Goal: Find specific page/section: Find specific page/section

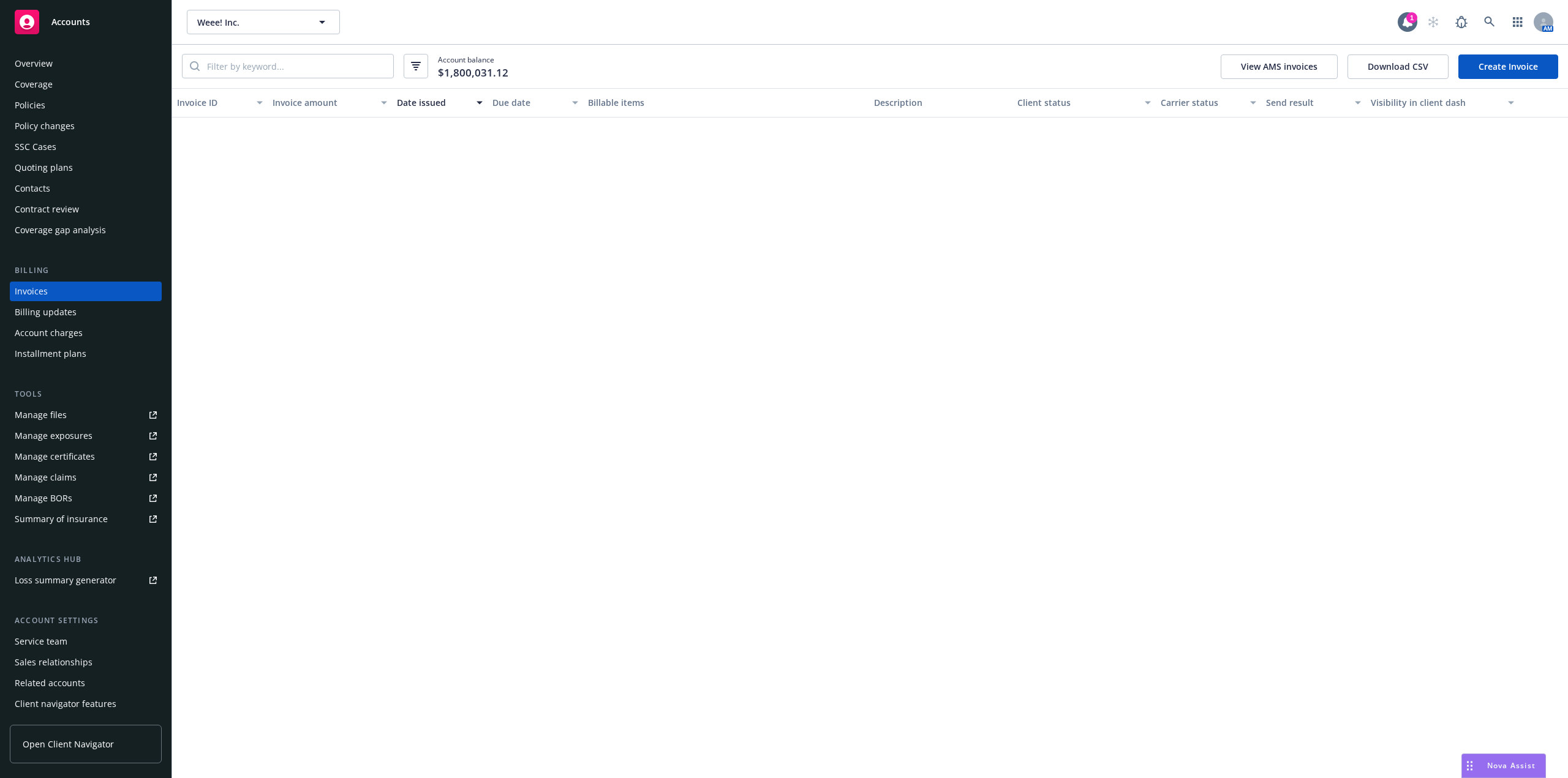
scroll to position [2265, 0]
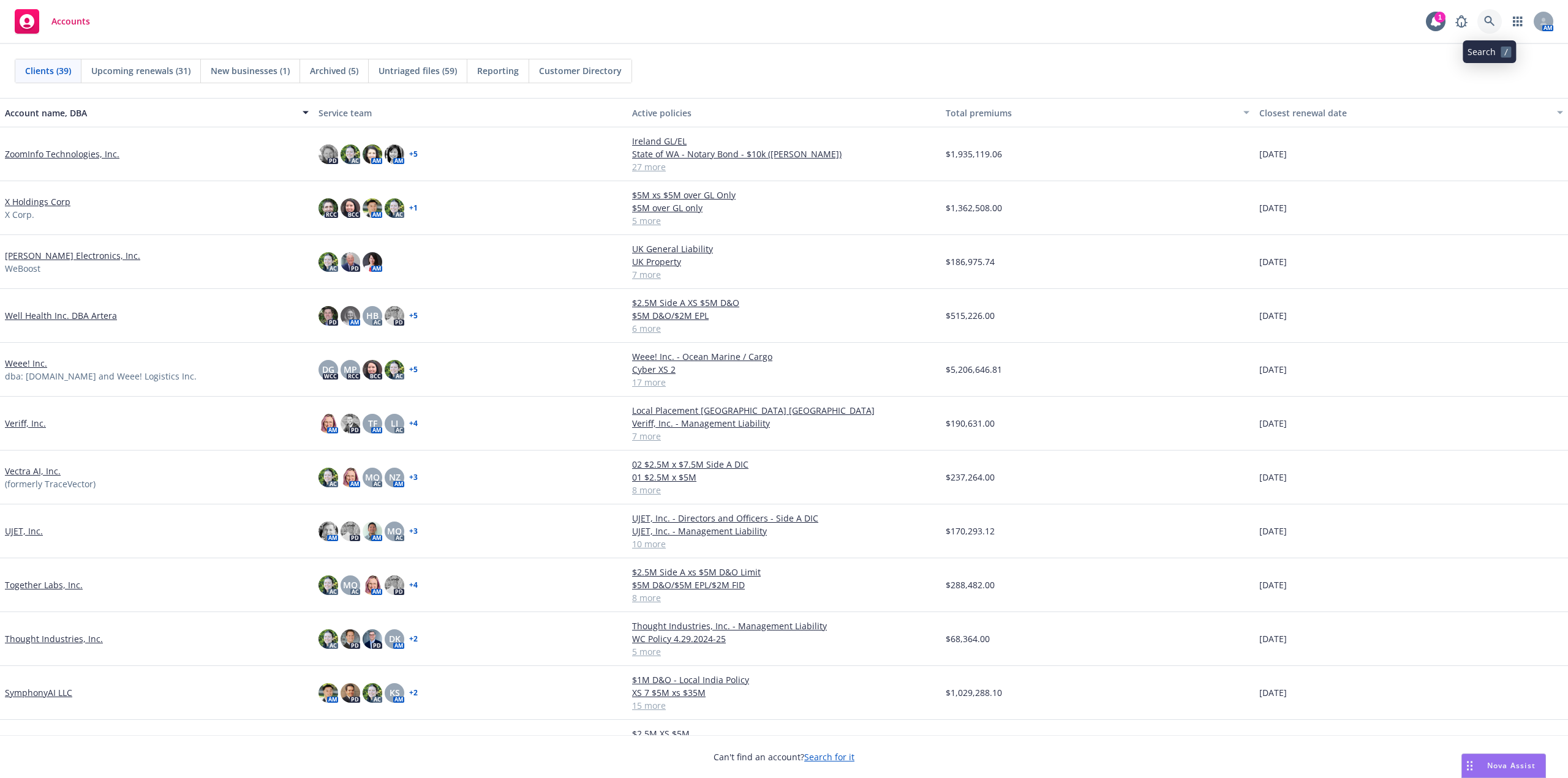
click at [1491, 23] on icon at bounding box center [1490, 22] width 11 height 11
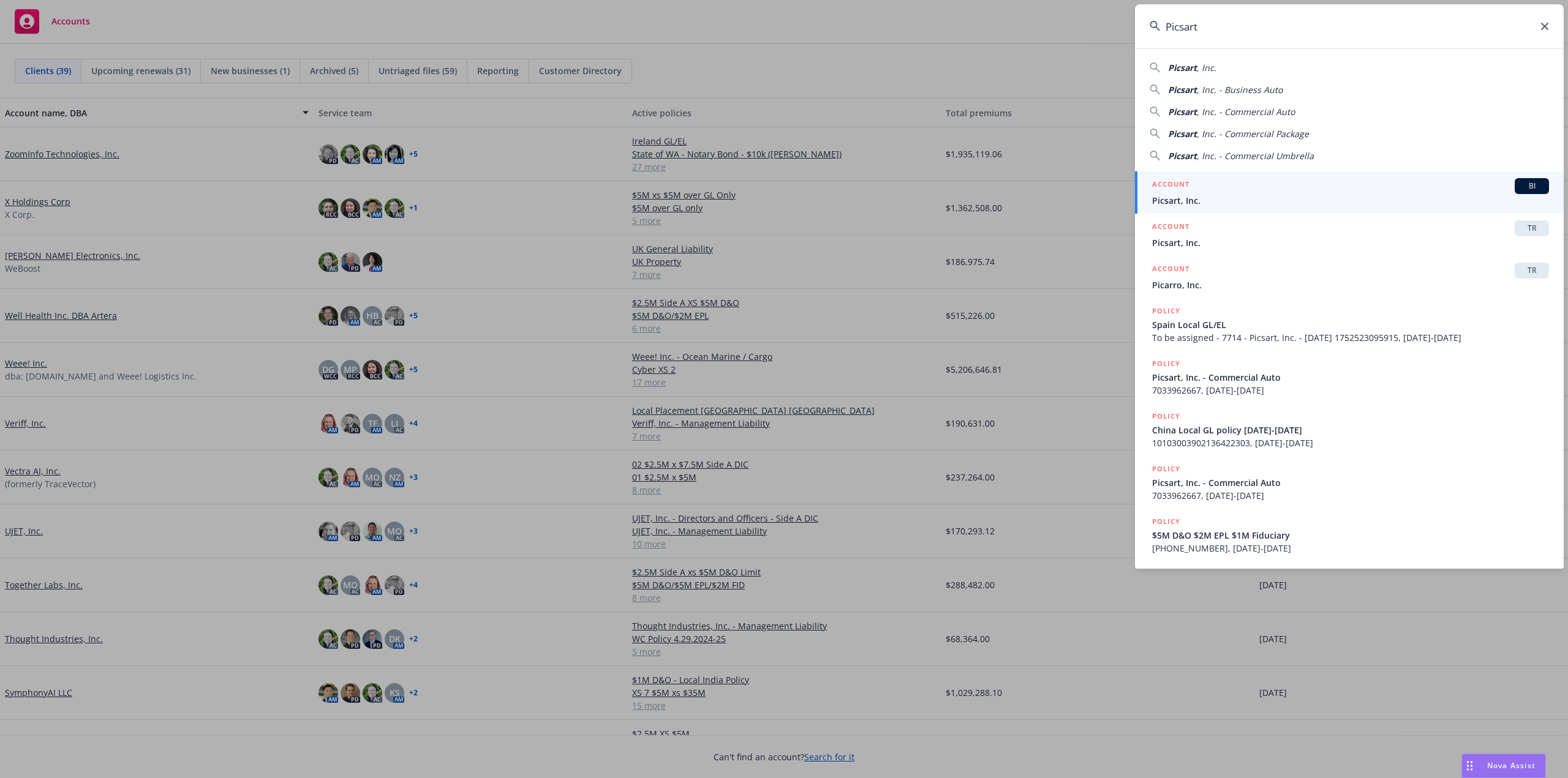
click at [1188, 69] on span "Picsart" at bounding box center [1182, 67] width 29 height 12
type input "Picsart, Inc."
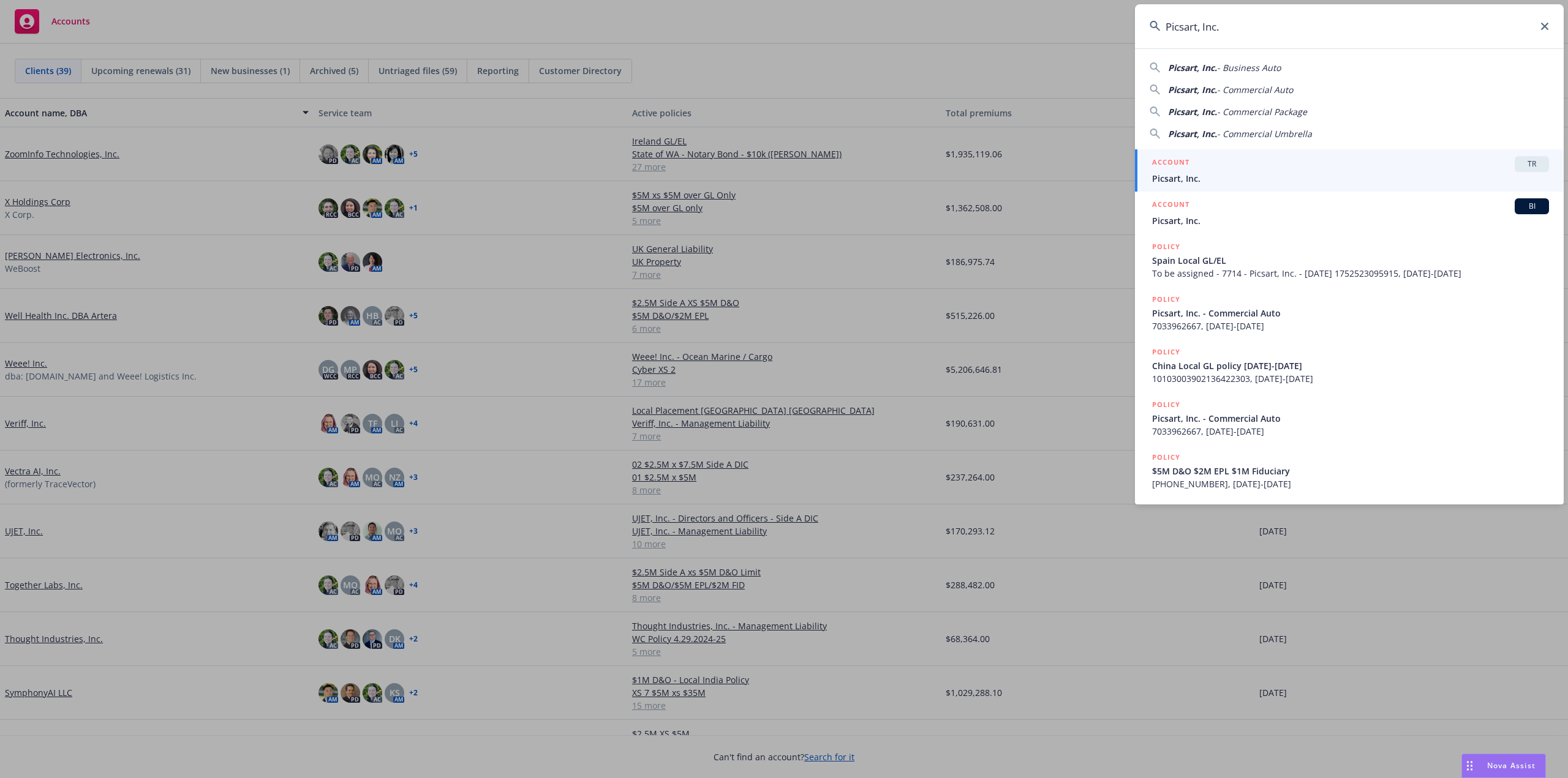
click at [1196, 173] on span "Picsart, Inc." at bounding box center [1351, 178] width 397 height 13
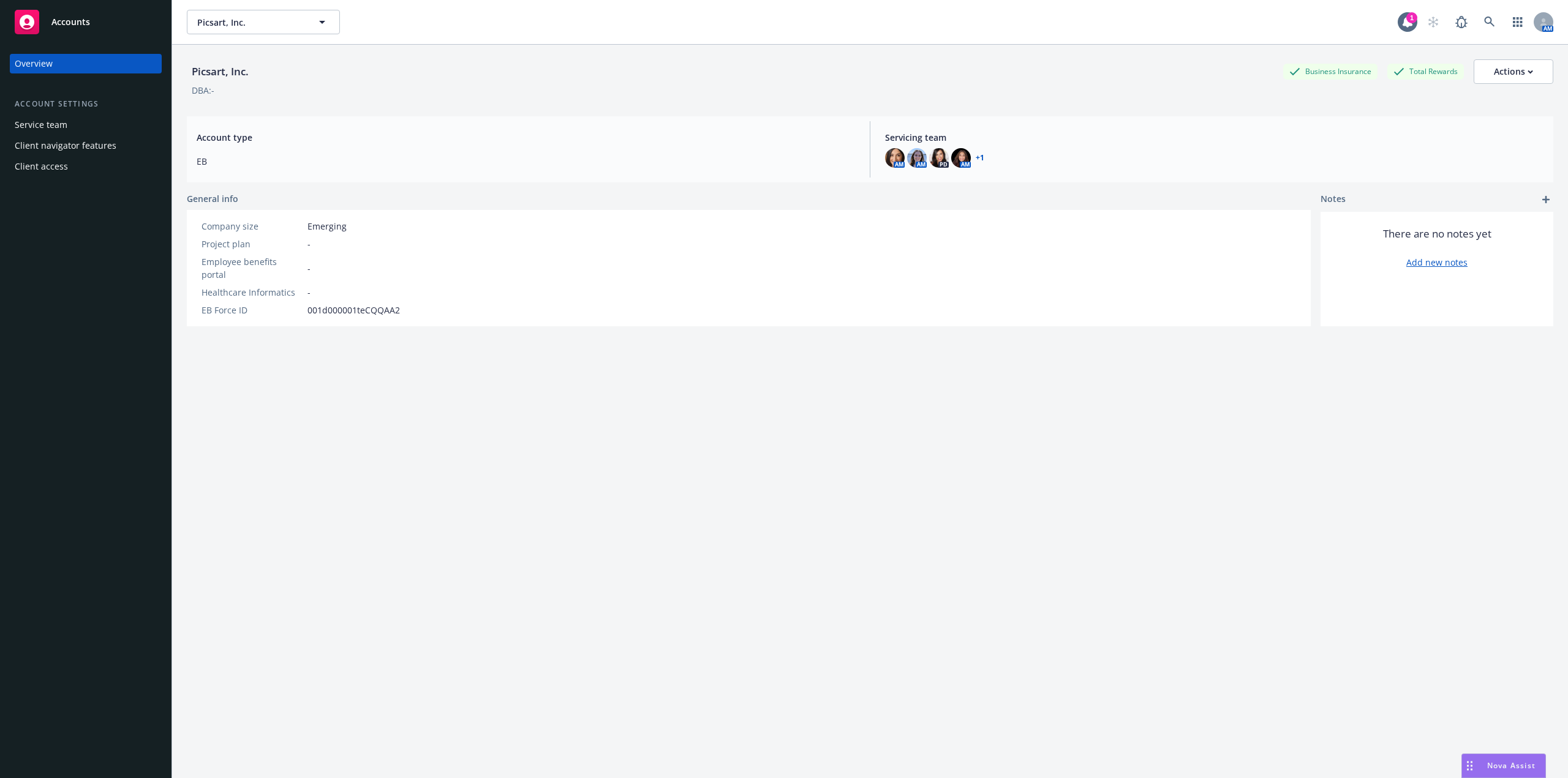
click at [1348, 70] on div "Business Insurance" at bounding box center [1330, 71] width 95 height 15
click at [1484, 24] on icon at bounding box center [1489, 22] width 11 height 10
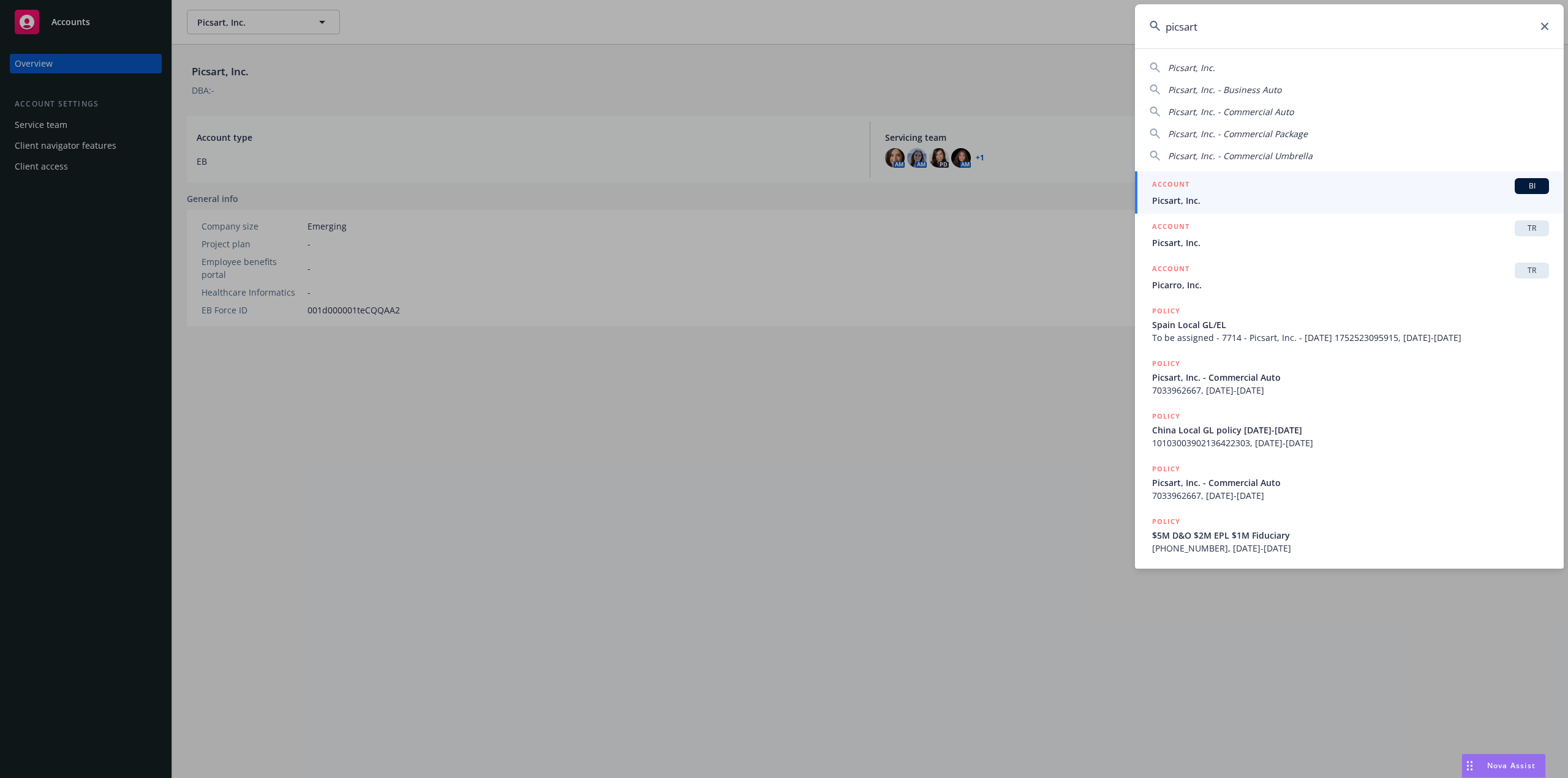
click at [1244, 63] on div "Picsart, Inc." at bounding box center [1349, 67] width 399 height 13
type input "Picsart, Inc."
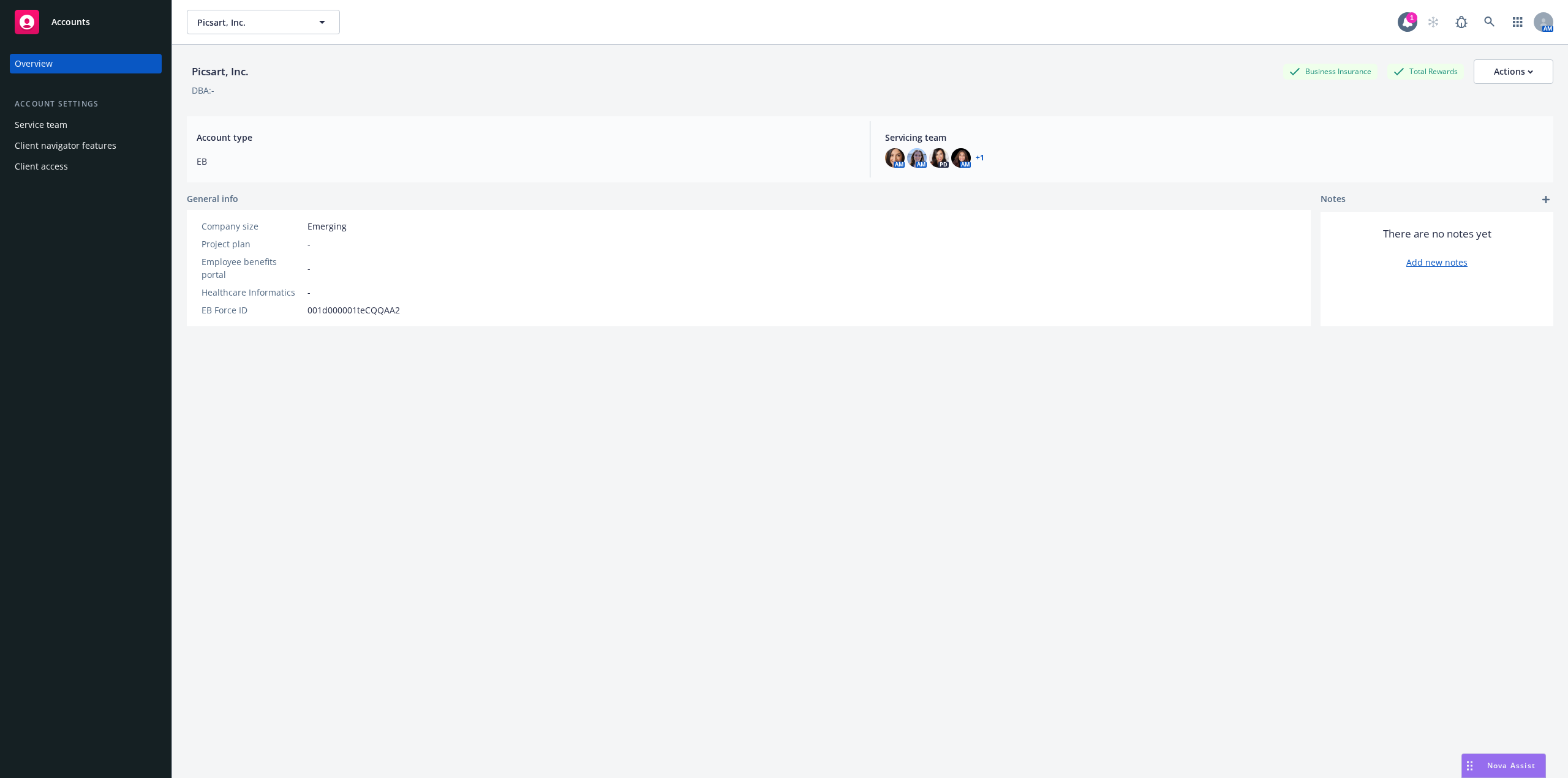
click at [79, 15] on div "Accounts" at bounding box center [86, 22] width 142 height 25
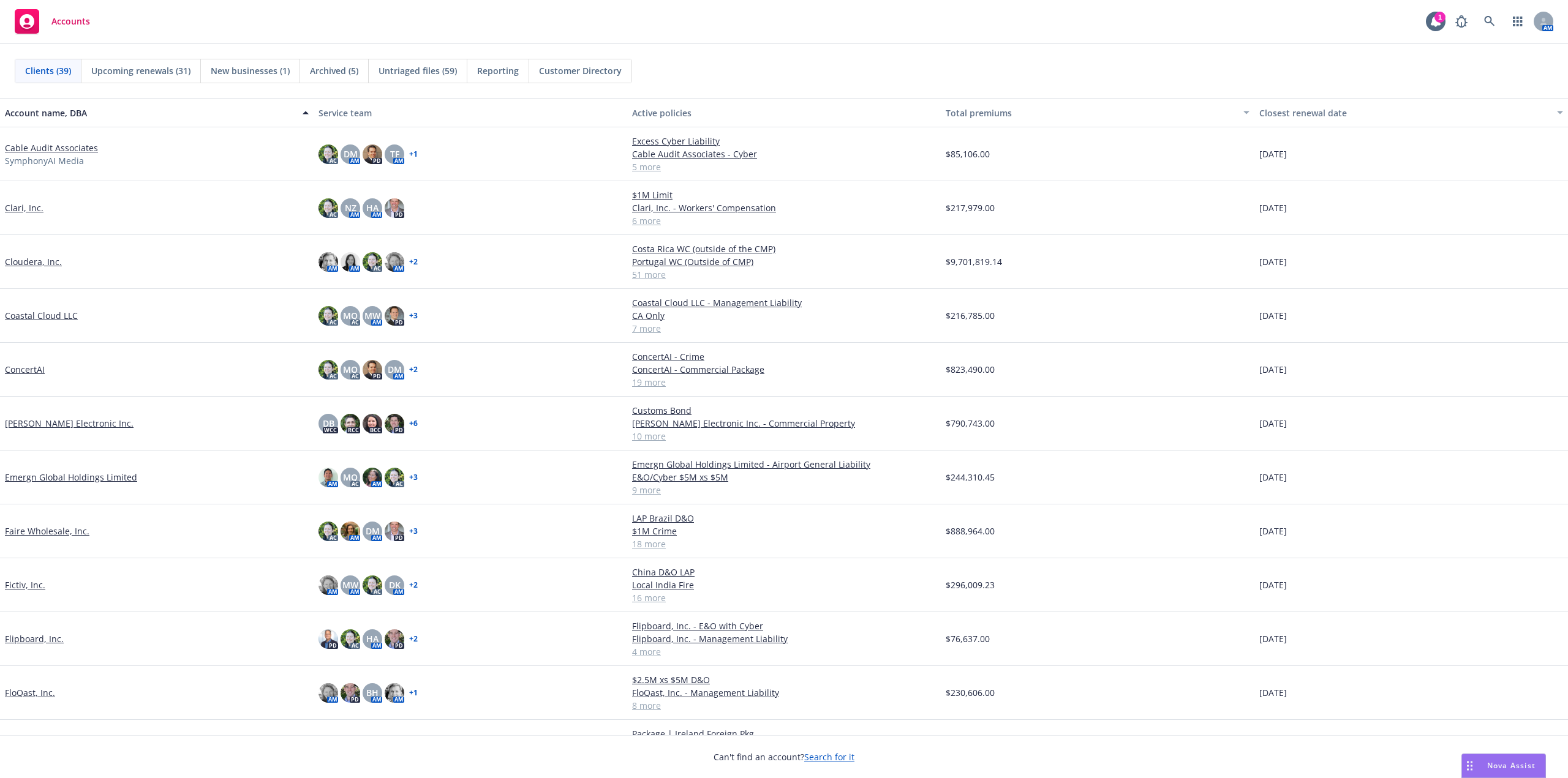
click at [253, 152] on div "Cable Audit Associates SymphonyAI Media" at bounding box center [157, 154] width 304 height 26
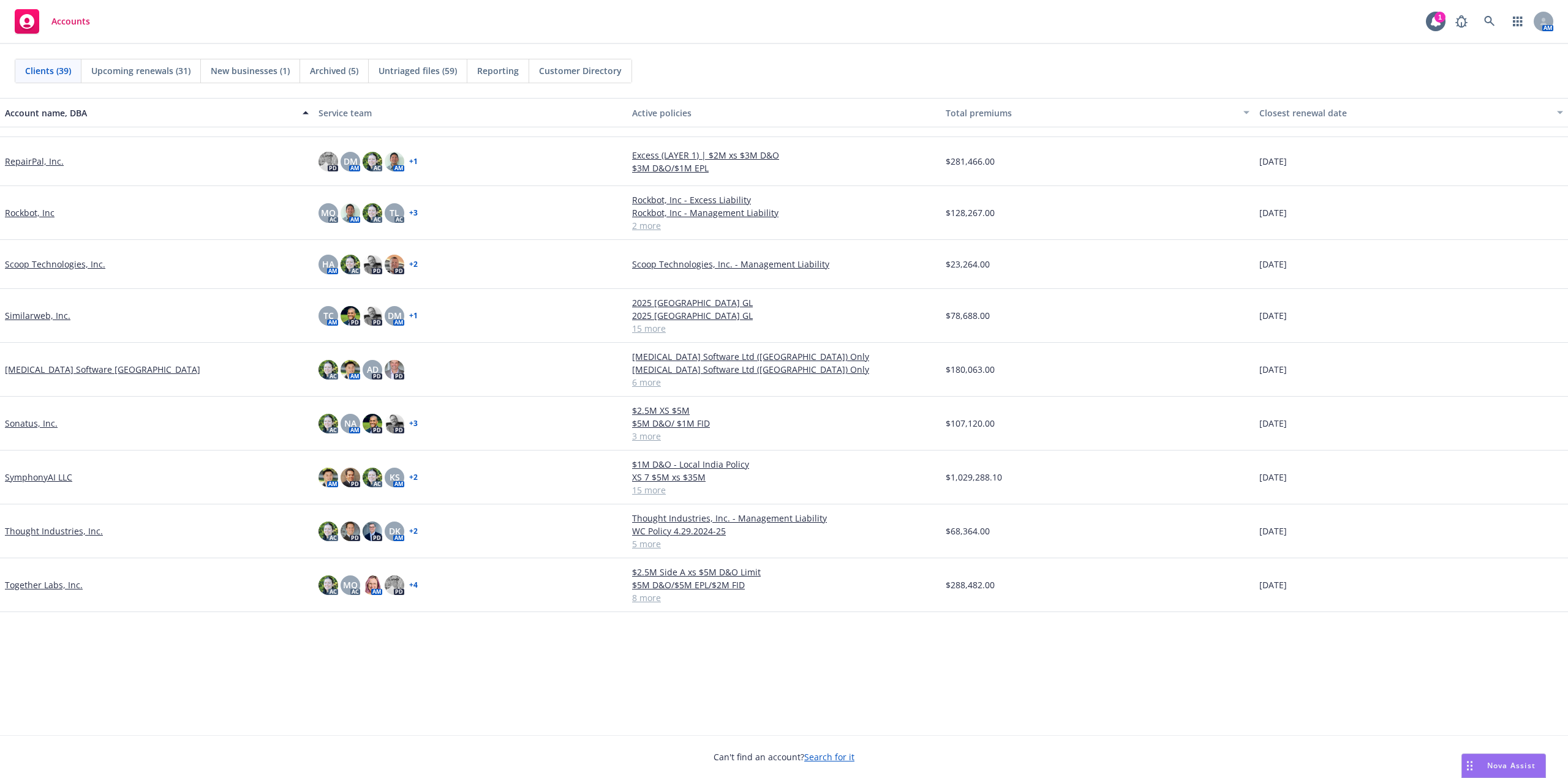
scroll to position [796, 0]
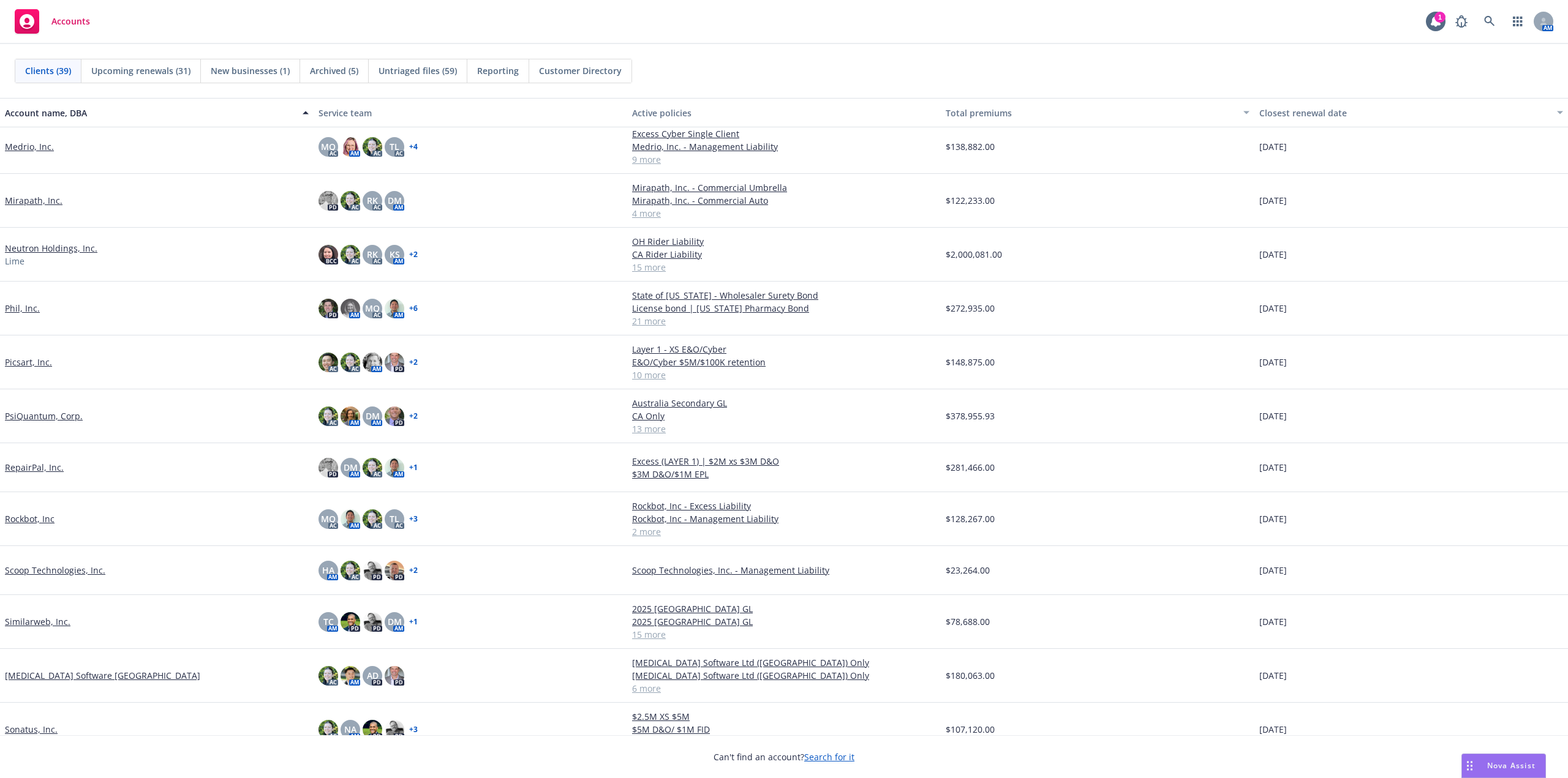
click at [23, 355] on div "Picsart, Inc." at bounding box center [157, 362] width 314 height 54
click at [22, 364] on link "Picsart, Inc." at bounding box center [28, 362] width 47 height 13
